Goal: Entertainment & Leisure: Consume media (video, audio)

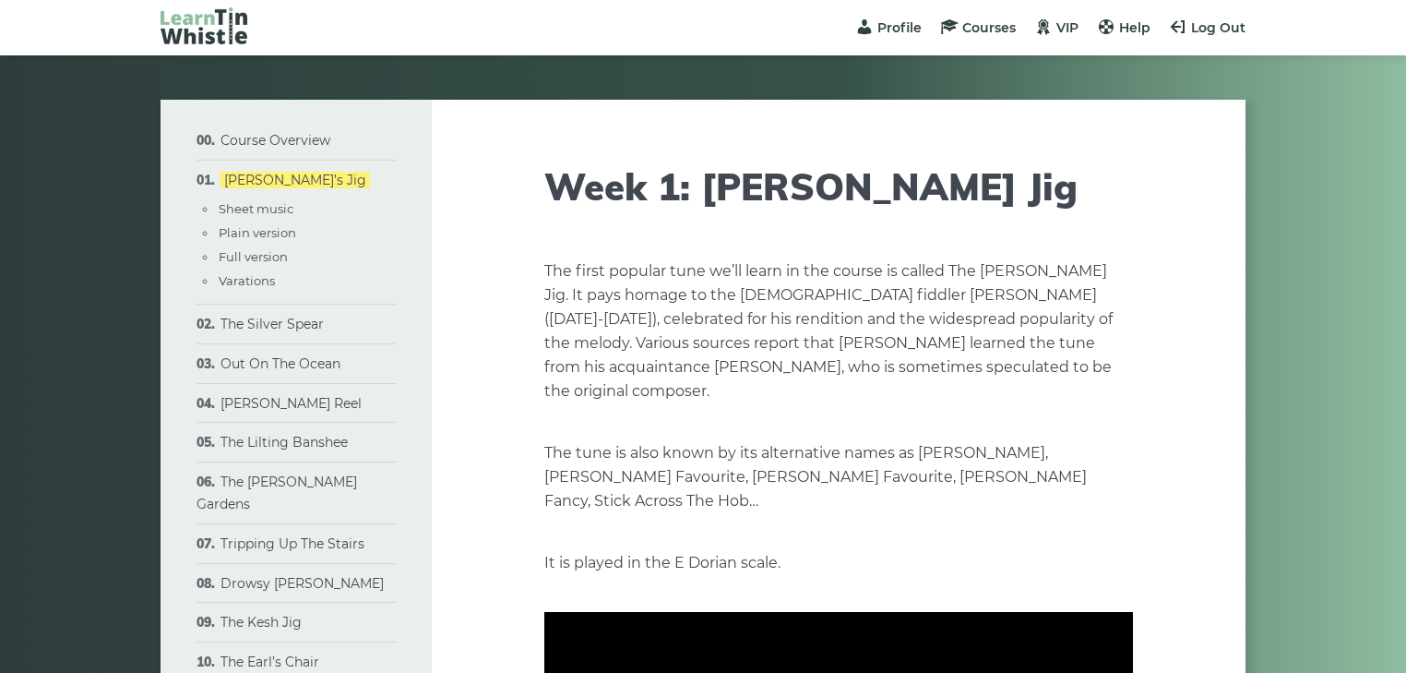
type input "****"
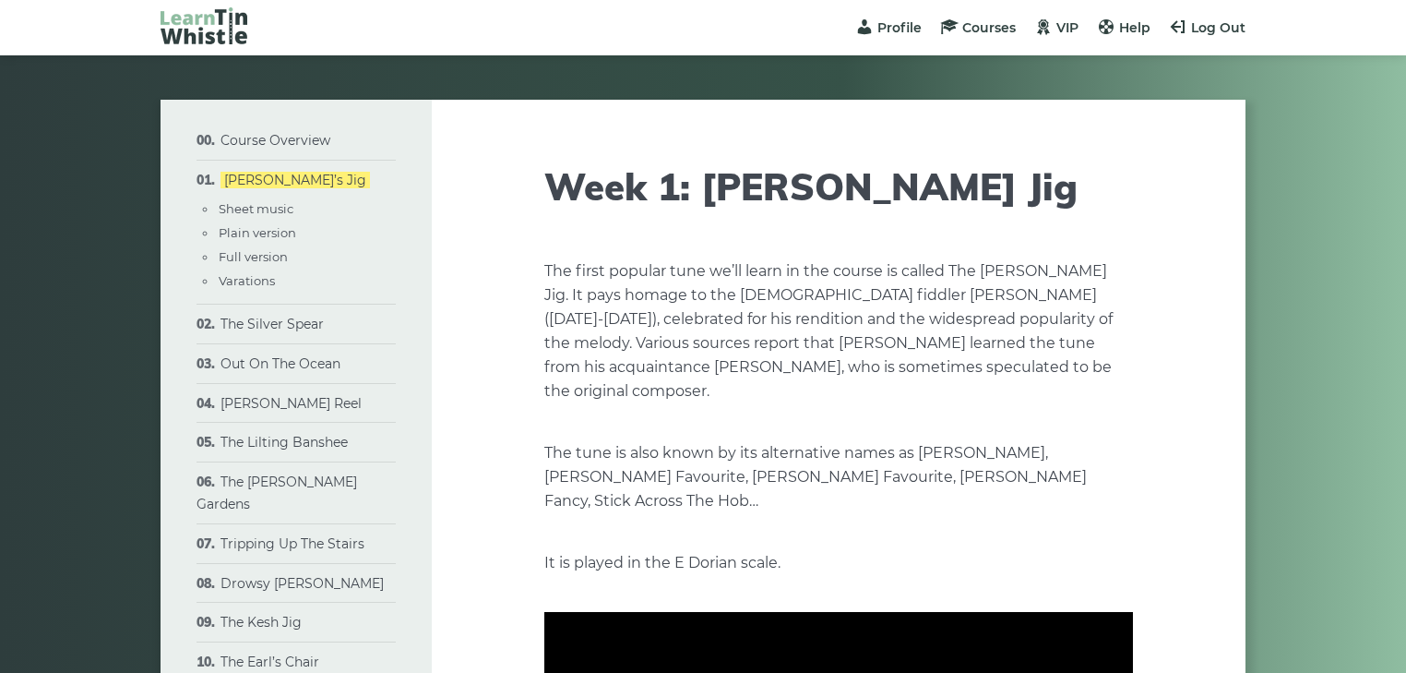
type input "****"
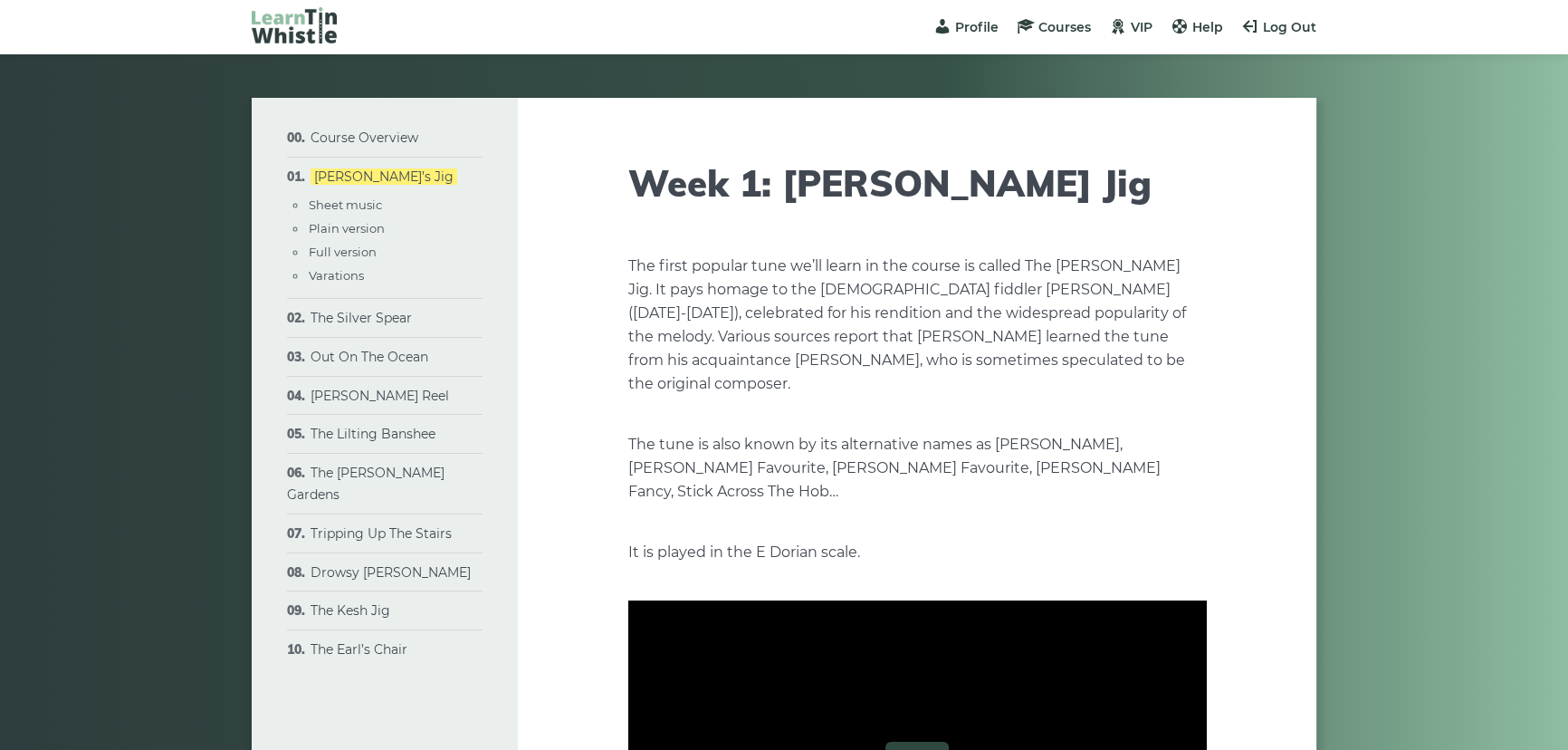
type input "****"
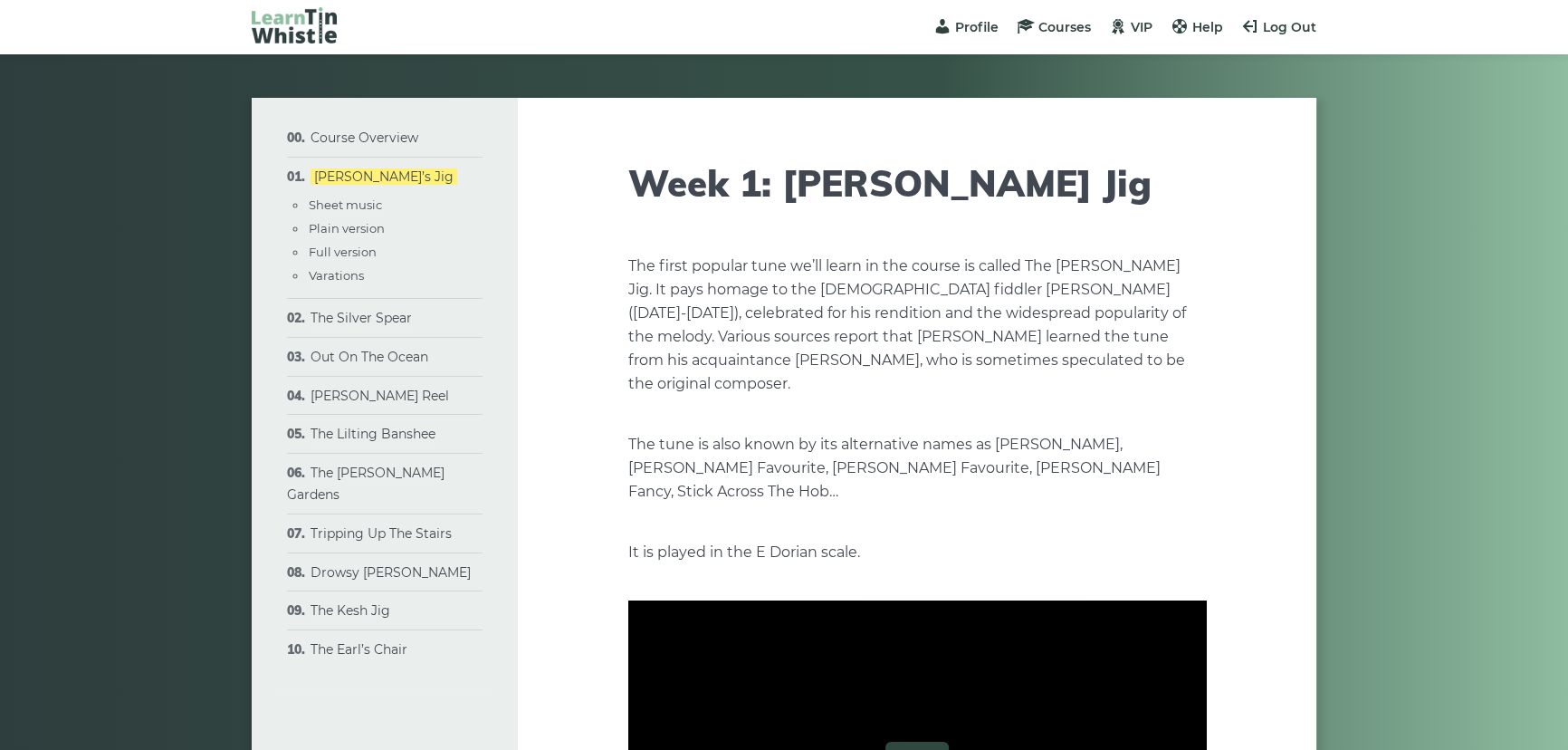
type input "****"
